Goal: Task Accomplishment & Management: Manage account settings

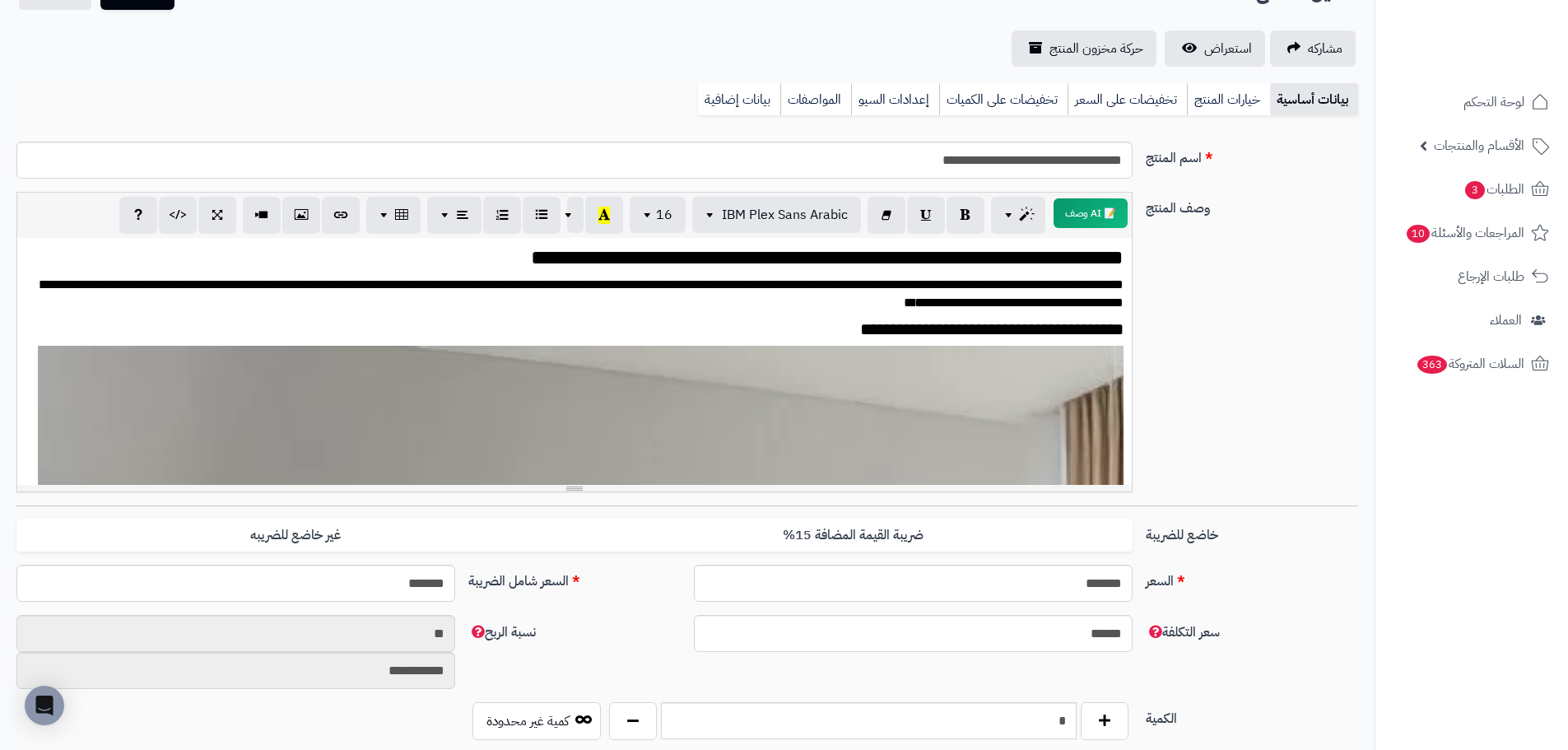
scroll to position [308, 0]
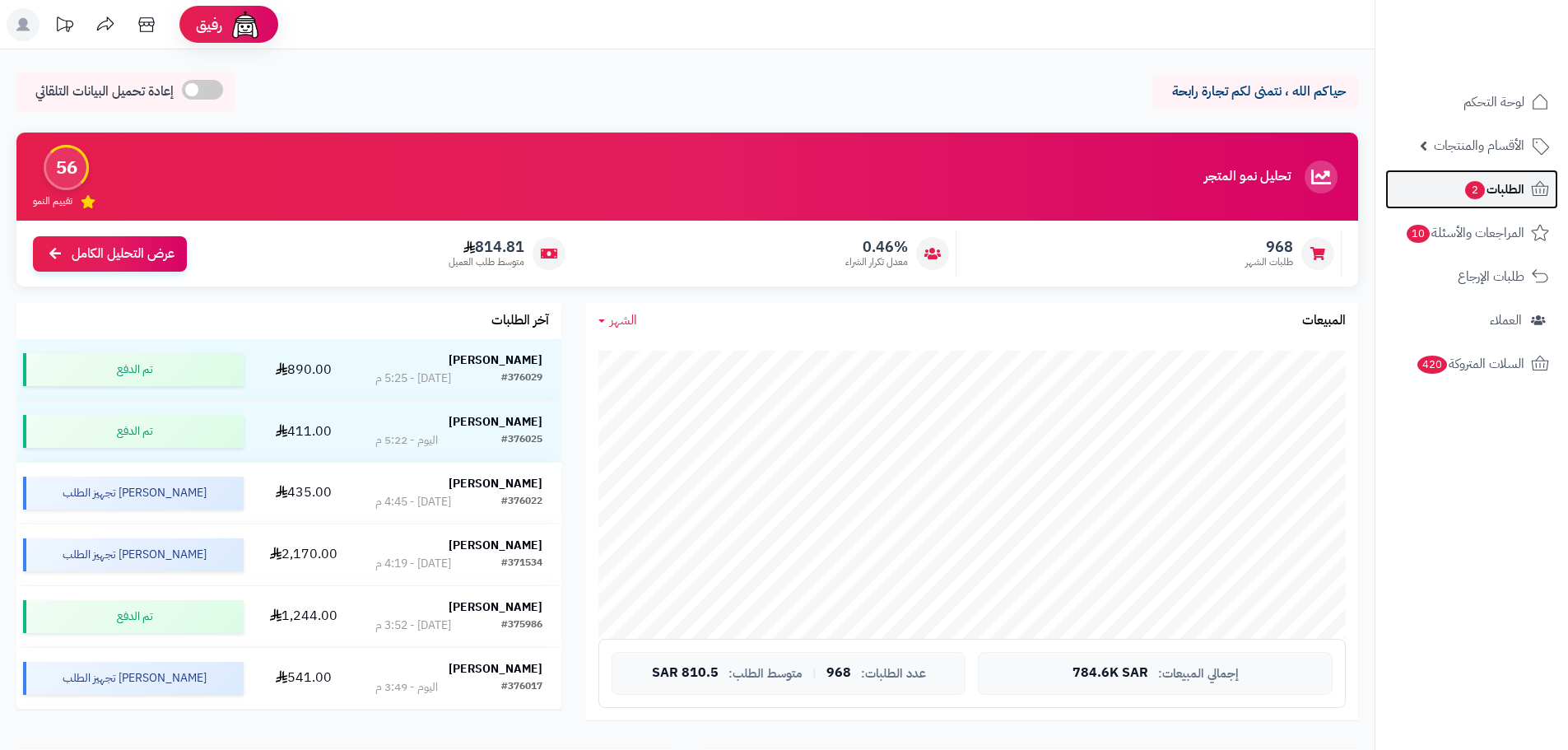
click at [1512, 187] on span "الطلبات 2" at bounding box center [1493, 189] width 61 height 23
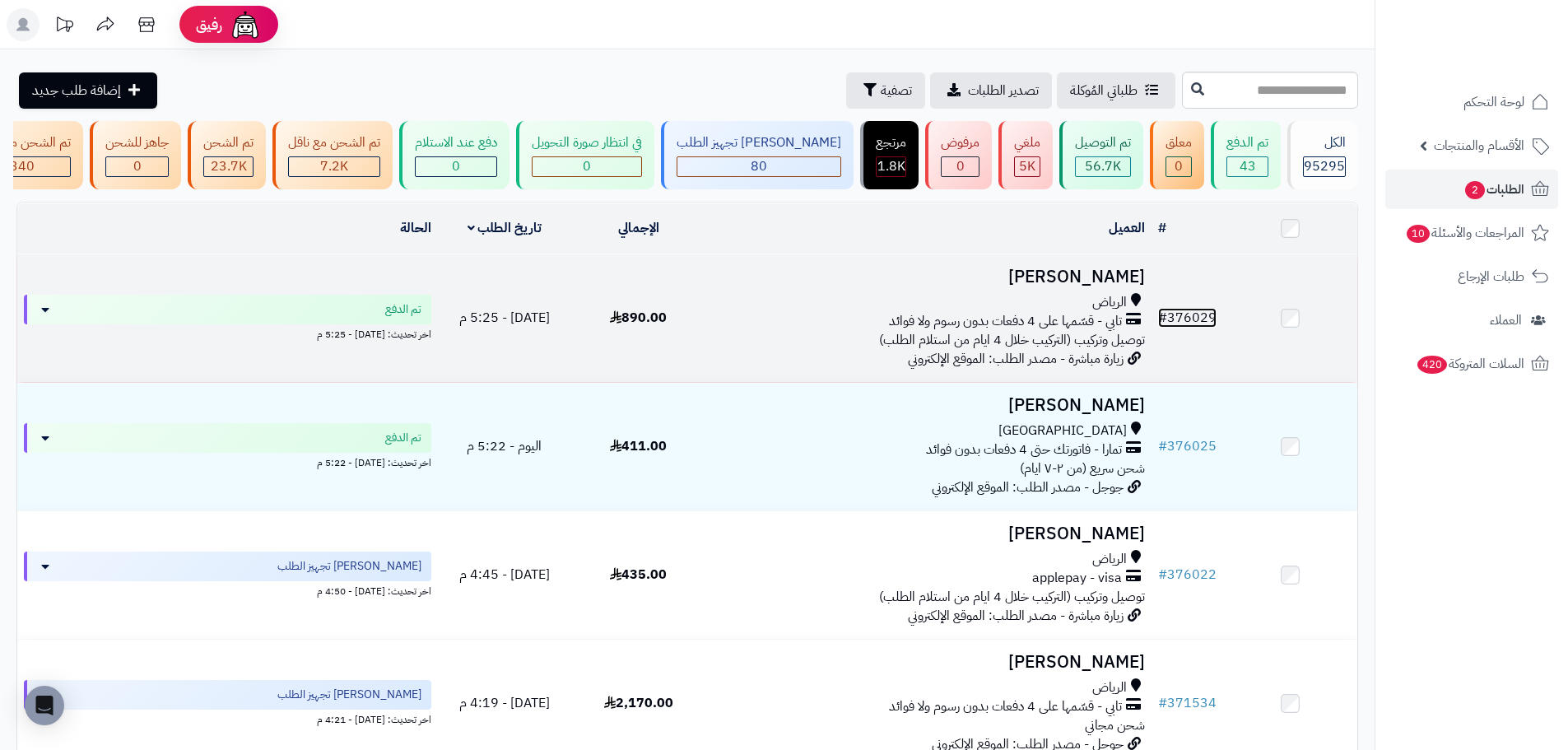
click at [1185, 327] on link "# 376029" at bounding box center [1187, 317] width 58 height 19
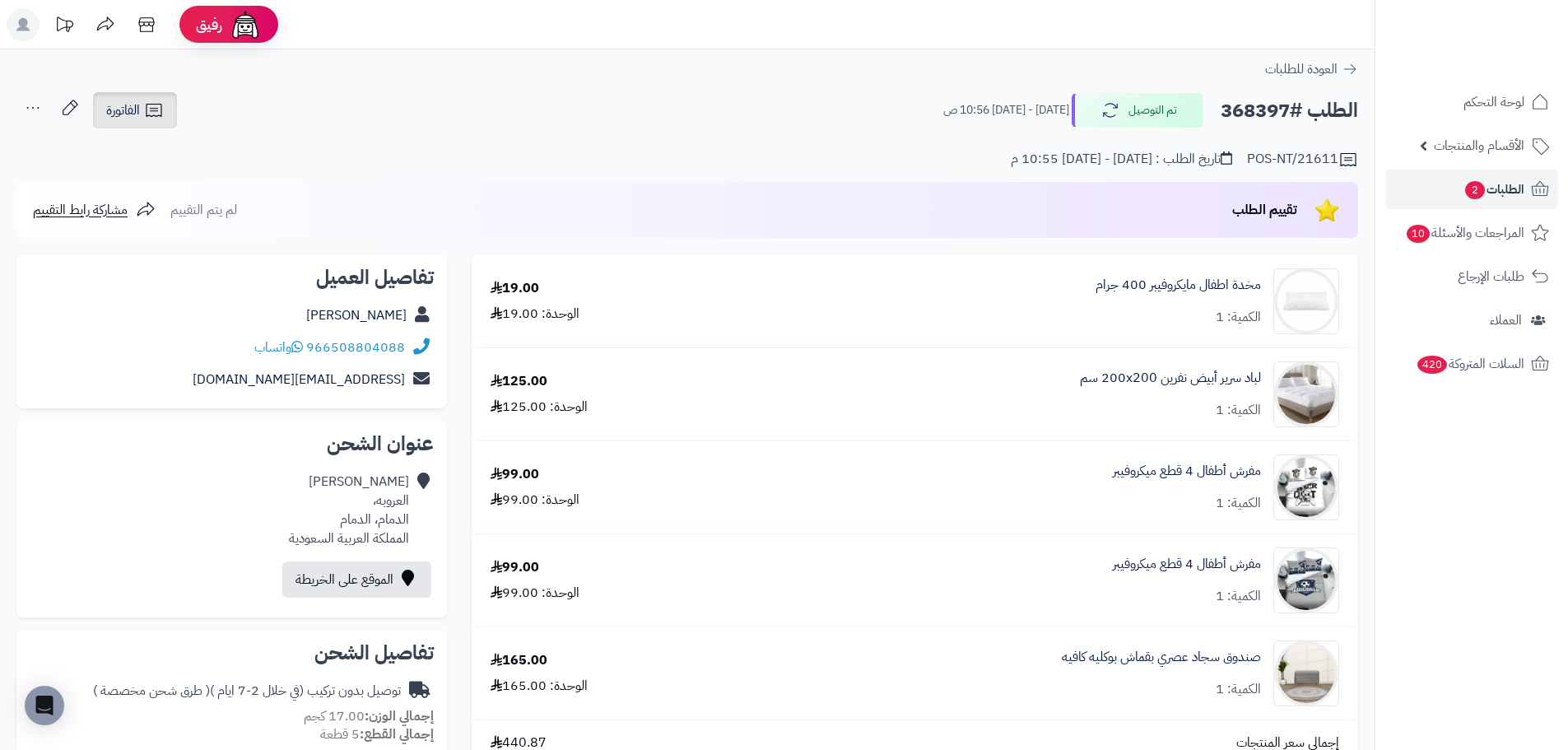
click at [143, 118] on link "الفاتورة" at bounding box center [135, 110] width 84 height 36
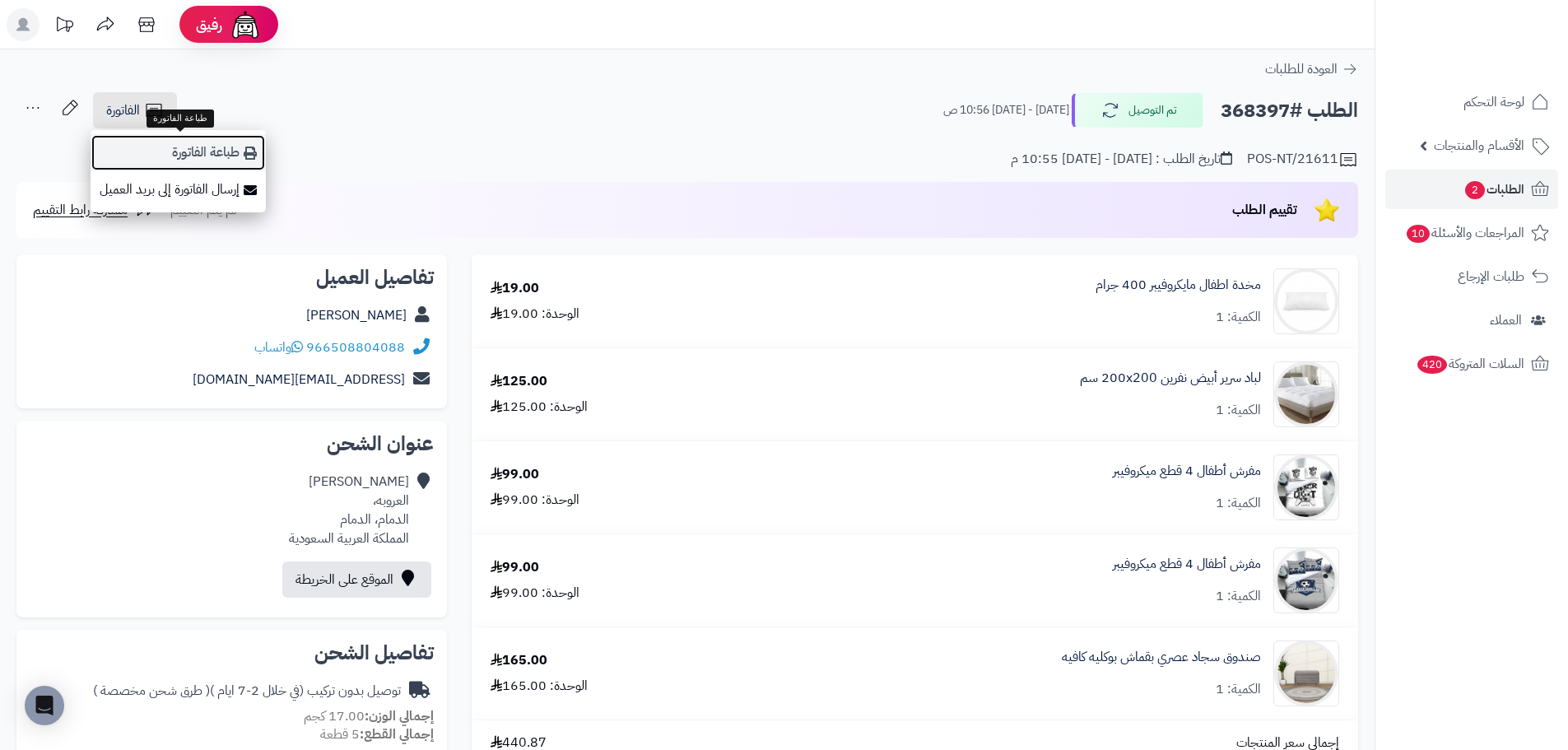
click at [242, 146] on link "طباعة الفاتورة" at bounding box center [178, 152] width 175 height 37
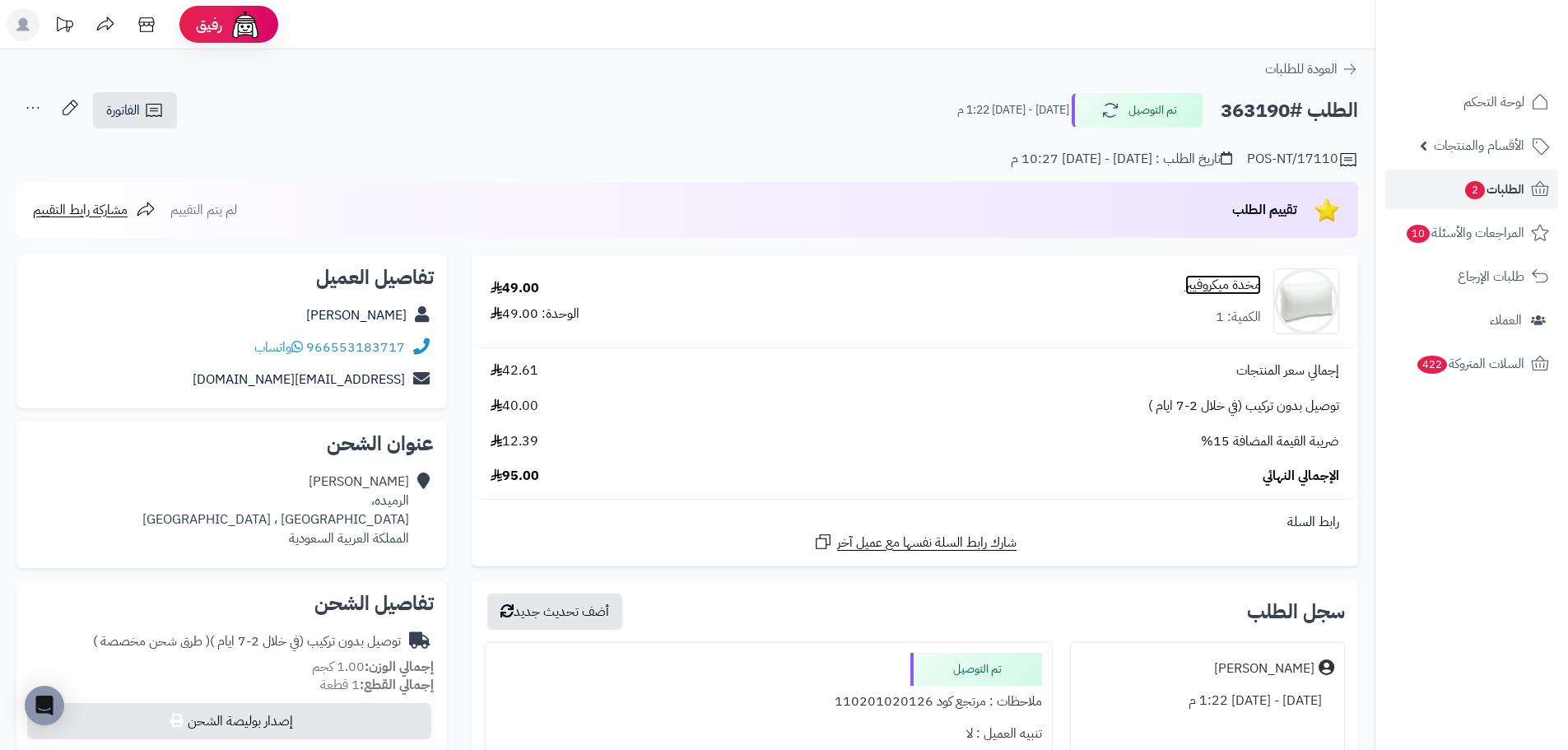
click at [1196, 289] on link "مخدة ميكروفيبر" at bounding box center [1222, 285] width 76 height 19
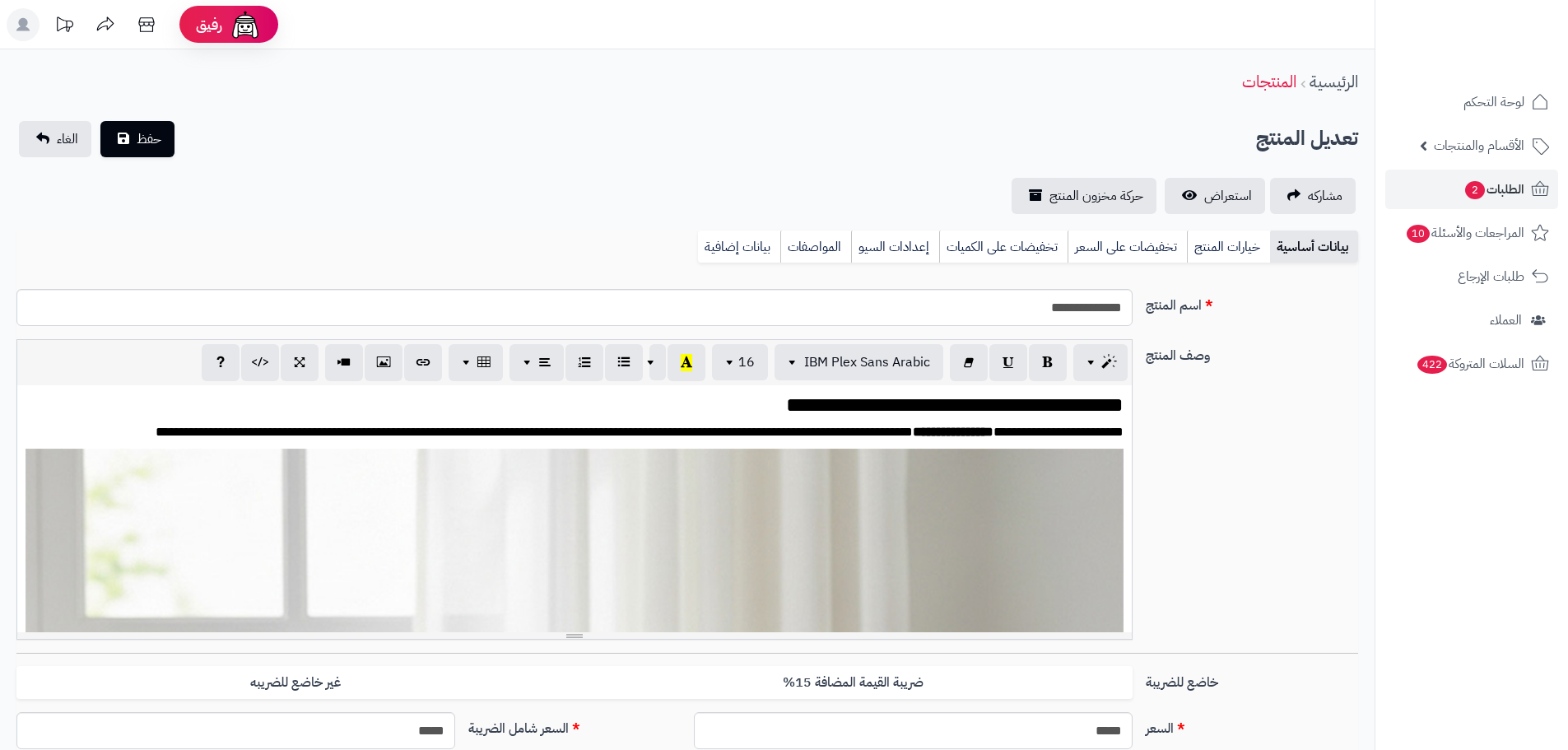
scroll to position [3098, 0]
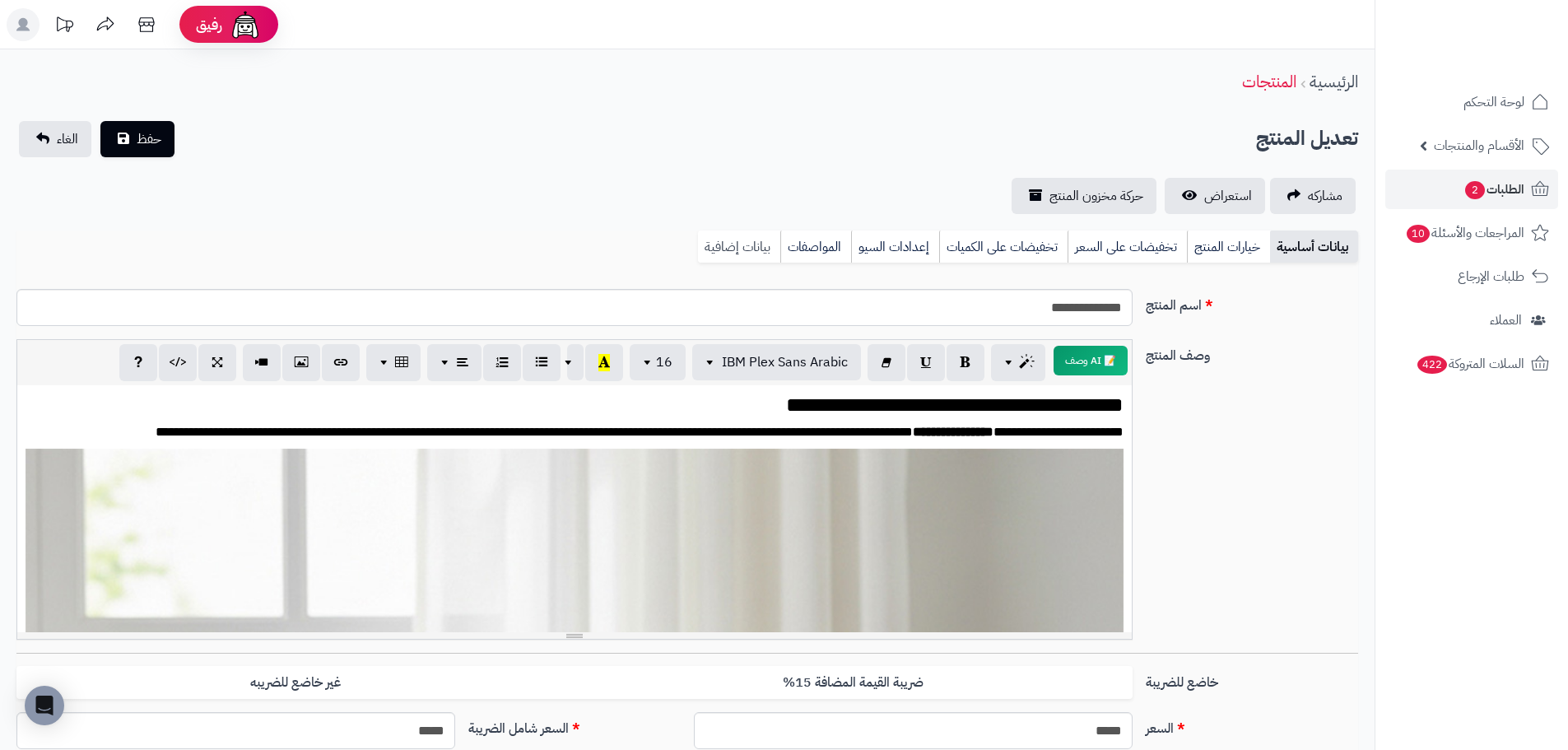
click at [760, 240] on link "بيانات إضافية" at bounding box center [739, 246] width 82 height 33
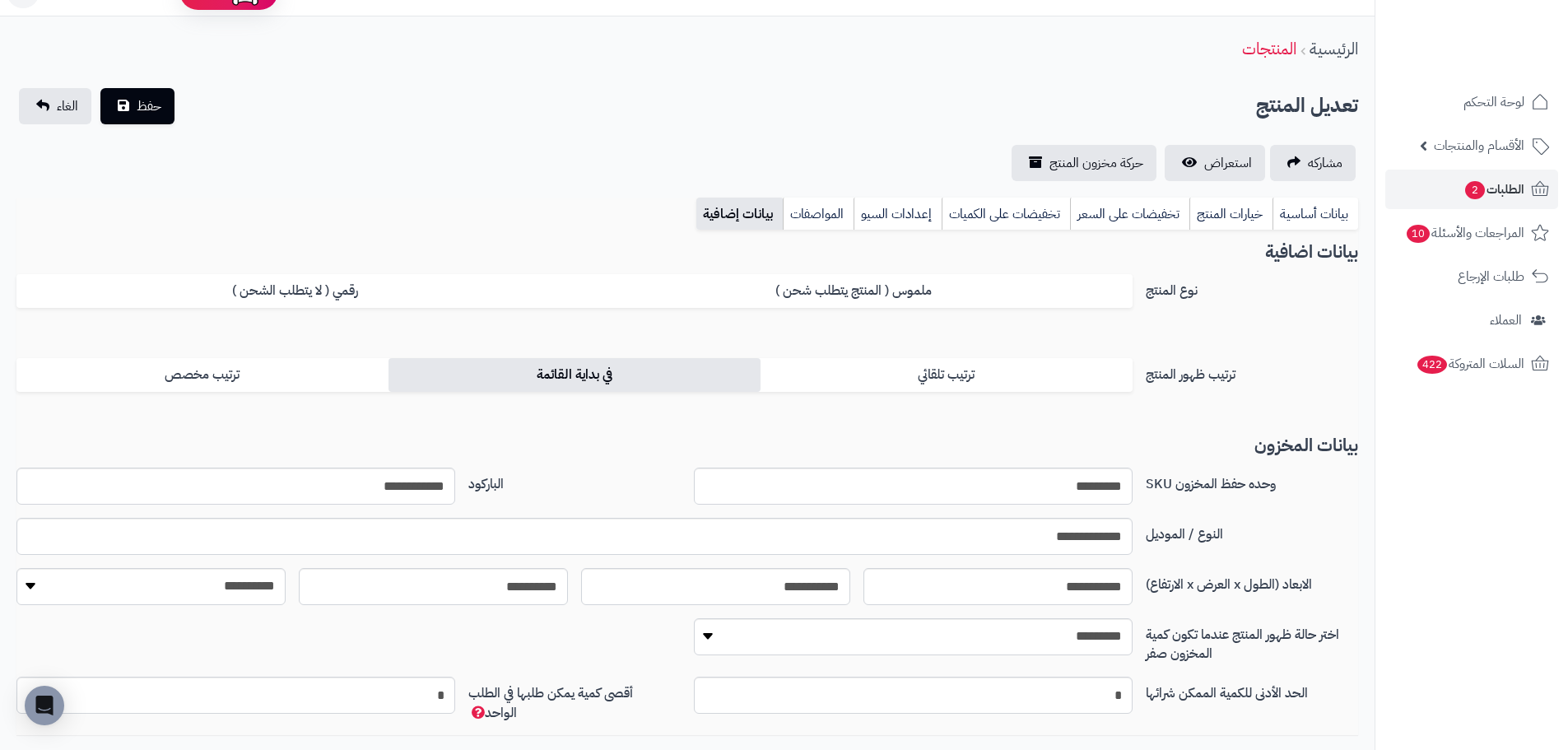
scroll to position [147, 0]
